Goal: Transaction & Acquisition: Purchase product/service

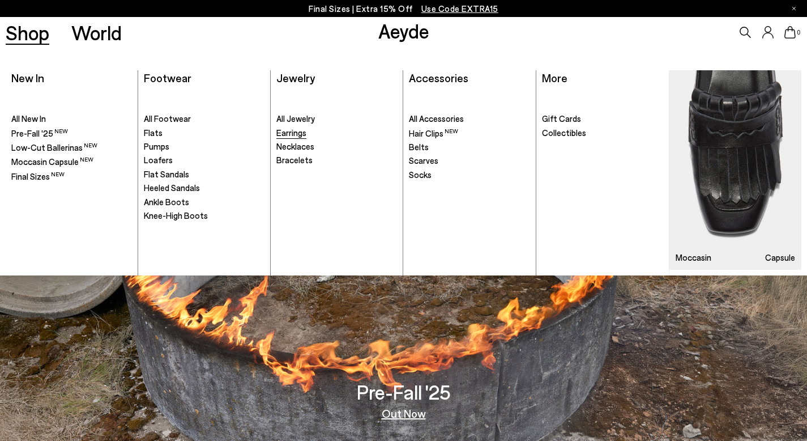
click at [296, 136] on span "Earrings" at bounding box center [291, 132] width 30 height 10
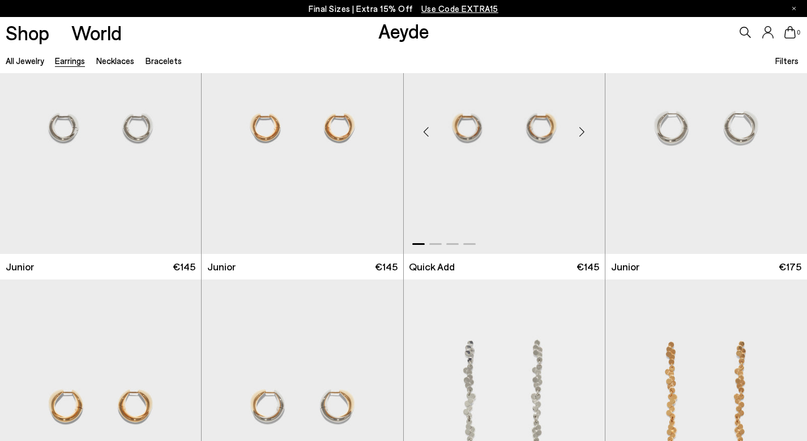
scroll to position [512, 0]
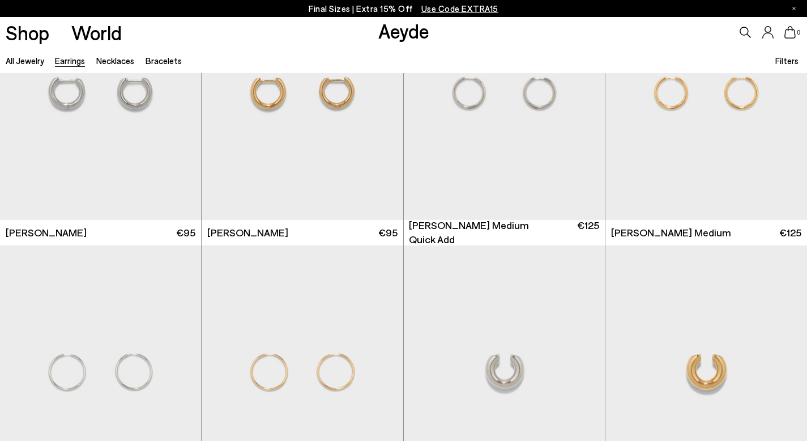
scroll to position [4537, 0]
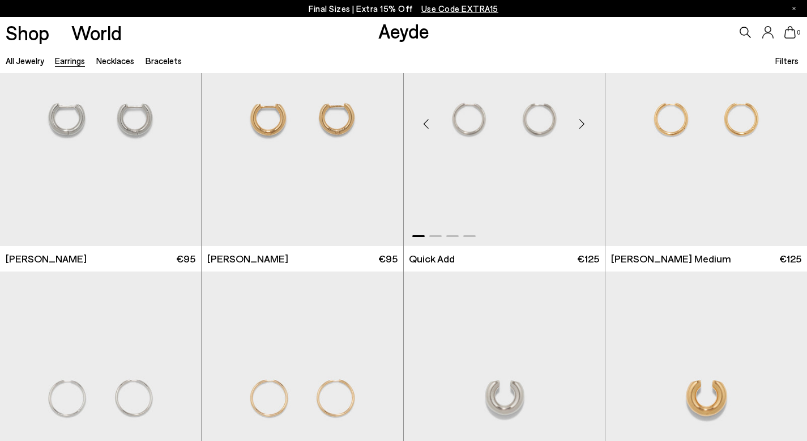
click at [522, 177] on img "1 / 4" at bounding box center [504, 119] width 201 height 253
click at [503, 183] on img "1 / 4" at bounding box center [504, 119] width 201 height 253
click at [458, 257] on div "Elona Medium Quick Add €125" at bounding box center [504, 259] width 190 height 14
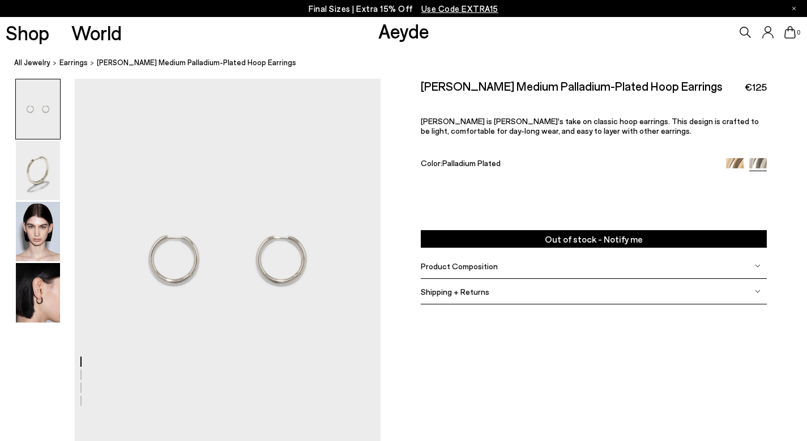
click at [513, 253] on div "Product Composition" at bounding box center [594, 265] width 346 height 25
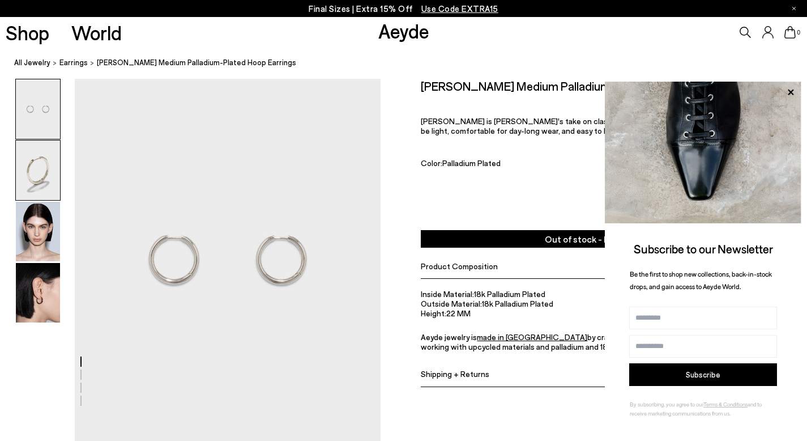
click at [31, 175] on img at bounding box center [38, 170] width 44 height 59
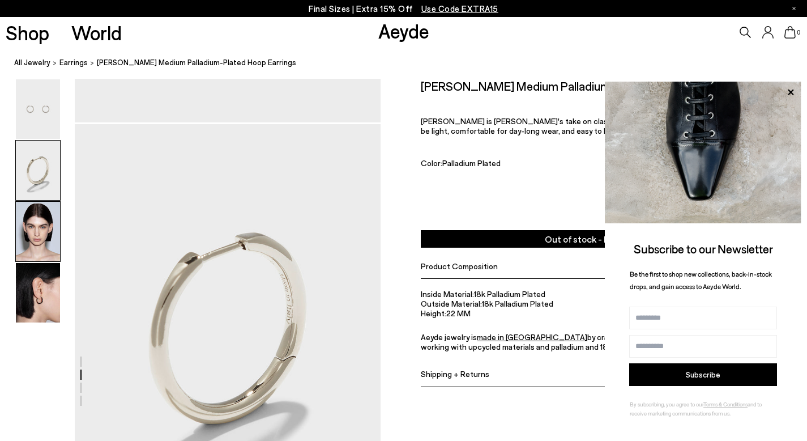
scroll to position [365, 0]
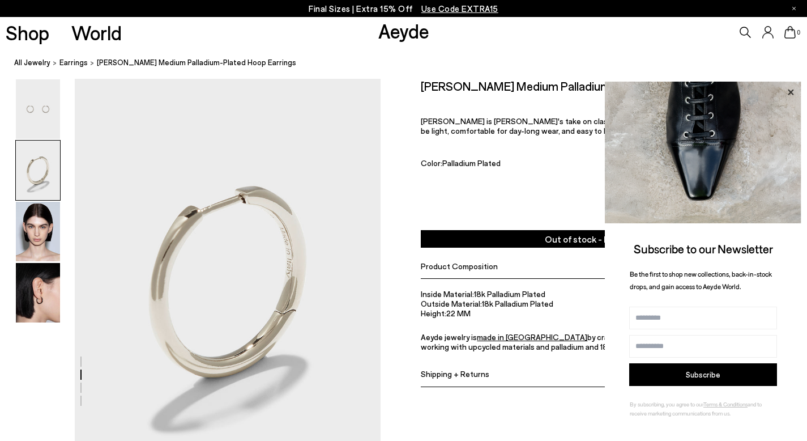
click at [793, 93] on icon at bounding box center [791, 92] width 15 height 15
